Goal: Information Seeking & Learning: Check status

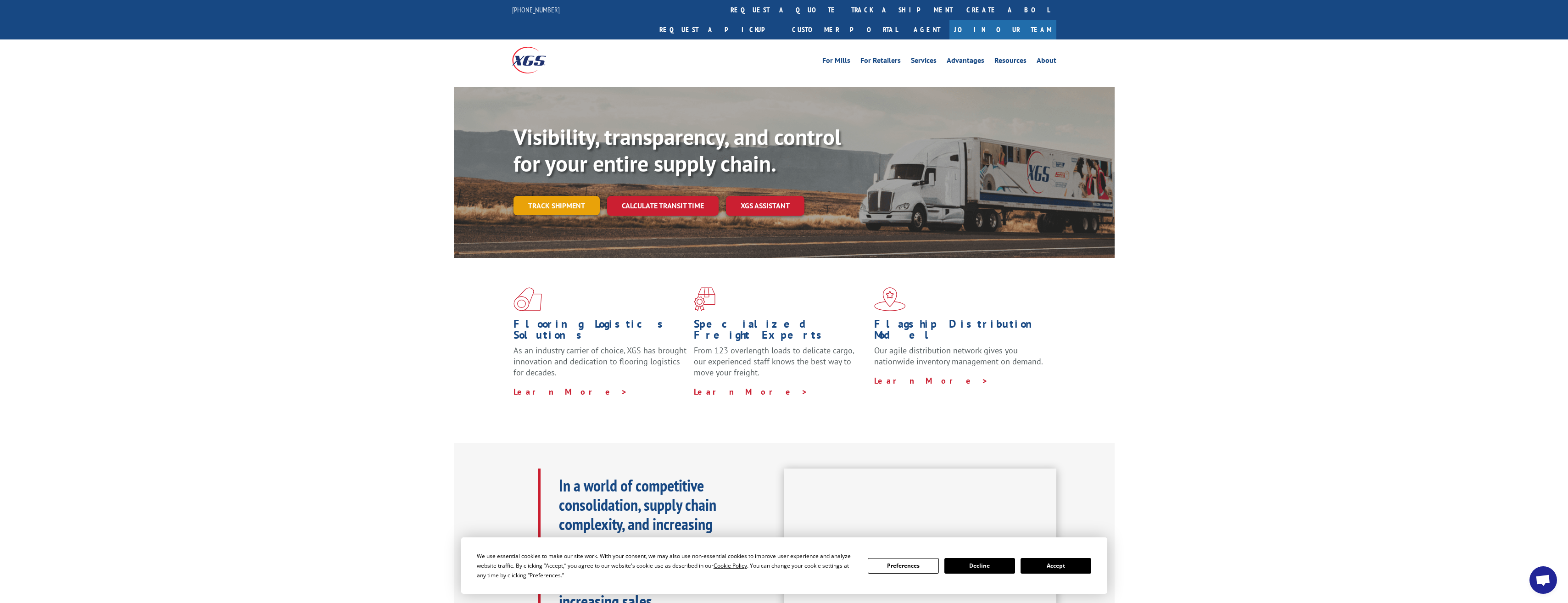
click at [553, 196] on link "Track shipment" at bounding box center [557, 206] width 87 height 19
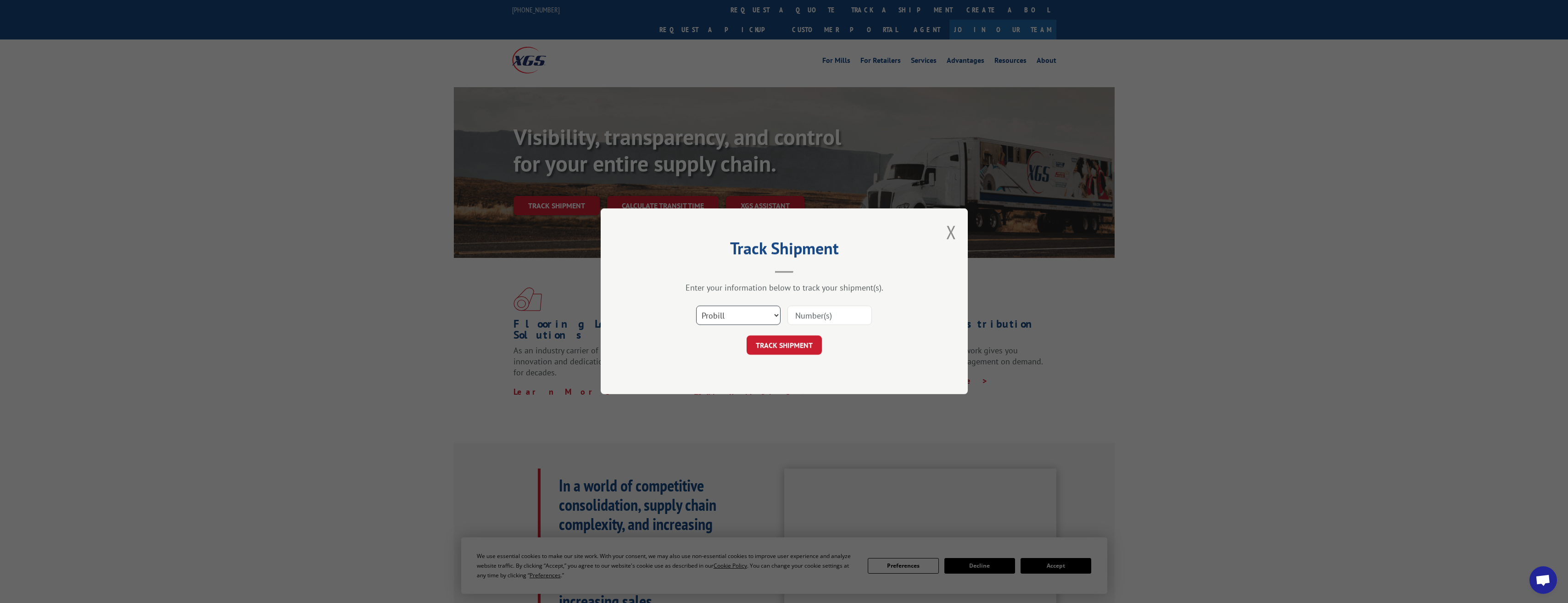
click at [734, 314] on select "Select category... Probill BOL PO" at bounding box center [738, 316] width 85 height 19
select select "bol"
click at [696, 306] on select "Select category... Probill BOL PO" at bounding box center [738, 316] width 85 height 19
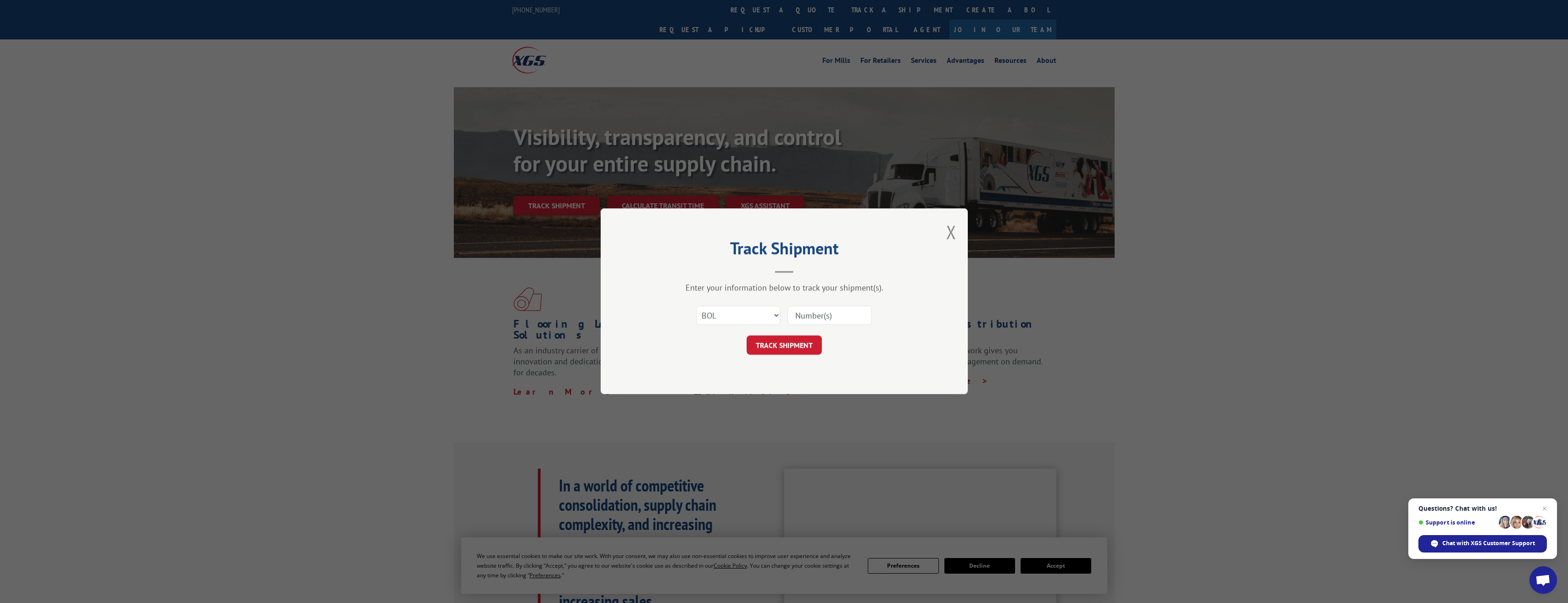
click at [822, 319] on input at bounding box center [830, 316] width 85 height 19
type input "t"
type input "TFD-040874.A"
click at [793, 343] on button "TRACK SHIPMENT" at bounding box center [784, 346] width 75 height 19
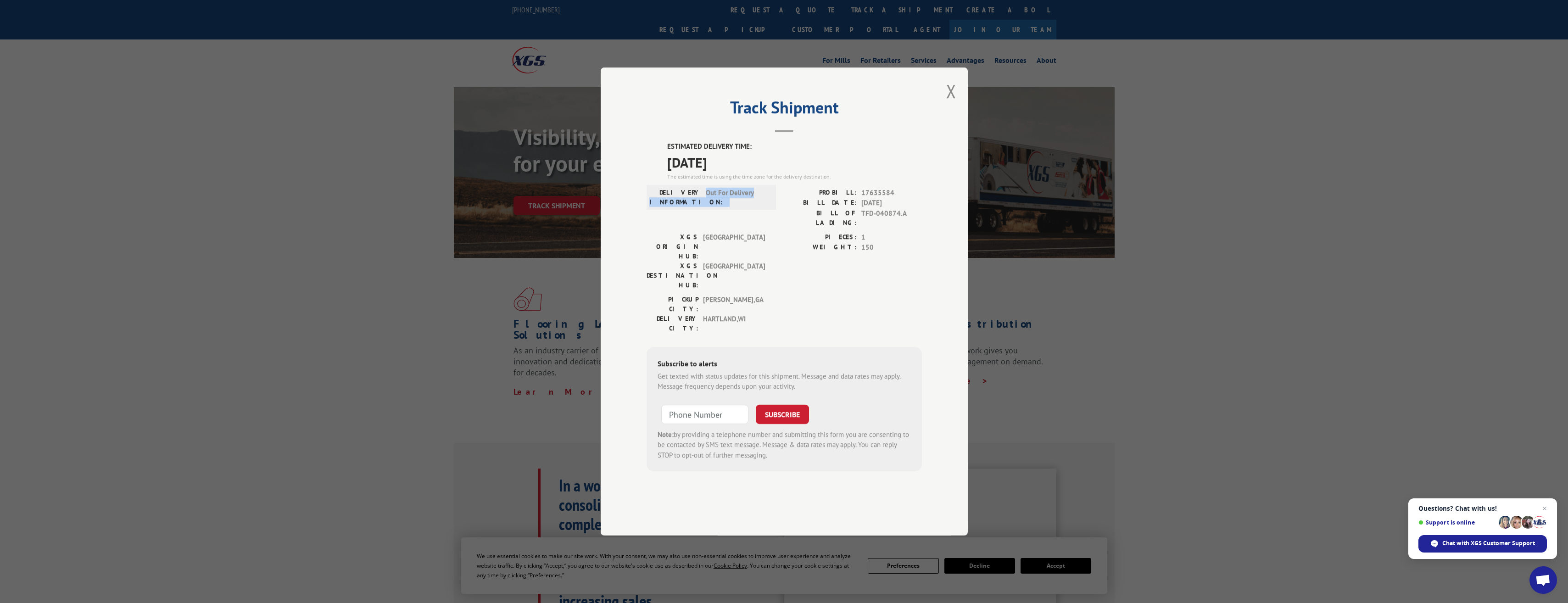
drag, startPoint x: 700, startPoint y: 219, endPoint x: 780, endPoint y: 223, distance: 80.1
click at [780, 223] on div "DELIVERY INFORMATION: Out For Delivery PROBILL: 17635584 BILL DATE: [DATE] BILL…" at bounding box center [784, 210] width 275 height 44
drag, startPoint x: 780, startPoint y: 223, endPoint x: 777, endPoint y: 266, distance: 43.1
click at [777, 266] on div "XGS ORIGIN HUB: TUNNEL HILL XGS DESTINATION HUB: [GEOGRAPHIC_DATA] PIECES: 1 WE…" at bounding box center [784, 263] width 275 height 62
drag, startPoint x: 717, startPoint y: 222, endPoint x: 781, endPoint y: 224, distance: 64.0
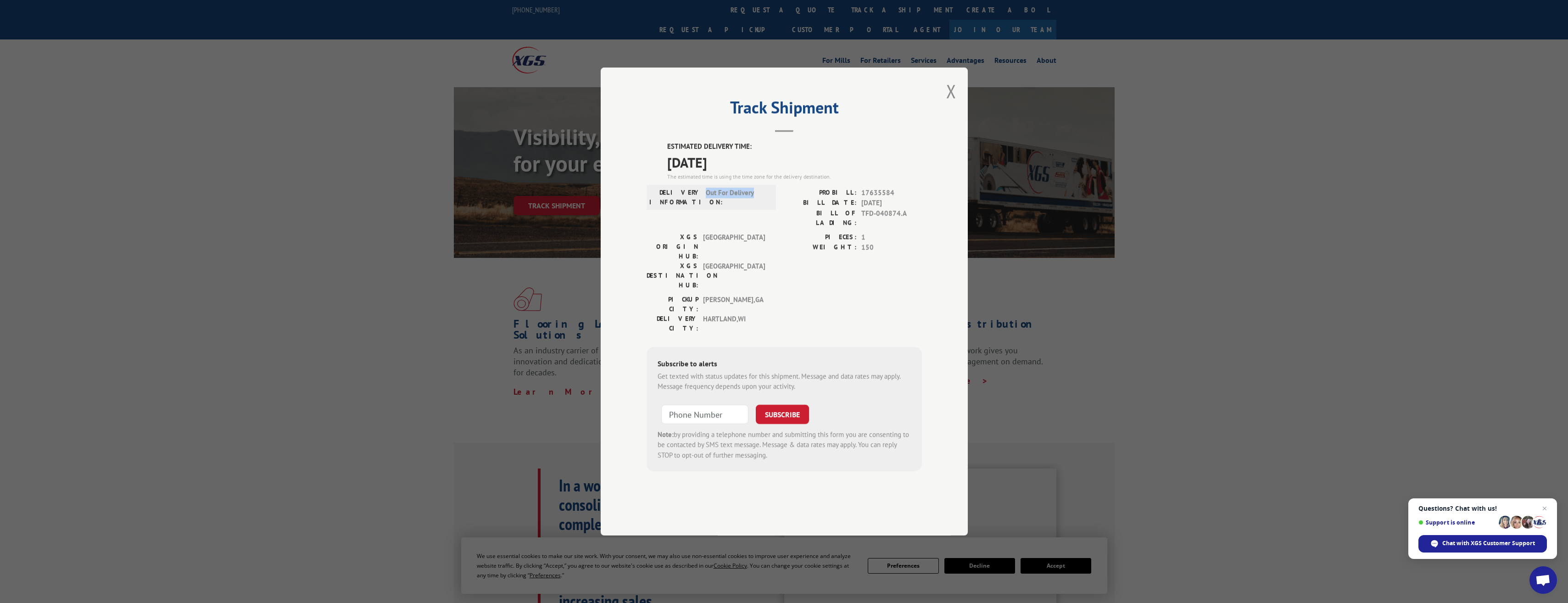
click at [781, 224] on div "DELIVERY INFORMATION: Out For Delivery PROBILL: 17635584 BILL DATE: [DATE] BILL…" at bounding box center [784, 210] width 275 height 44
drag, startPoint x: 781, startPoint y: 224, endPoint x: 798, endPoint y: 304, distance: 81.8
click at [798, 304] on div "PICKUP CITY: [GEOGRAPHIC_DATA] , [GEOGRAPHIC_DATA] DELIVERY CITY: [GEOGRAPHIC_D…" at bounding box center [784, 316] width 275 height 43
click at [950, 103] on button "Close modal" at bounding box center [951, 91] width 10 height 24
